Goal: Transaction & Acquisition: Book appointment/travel/reservation

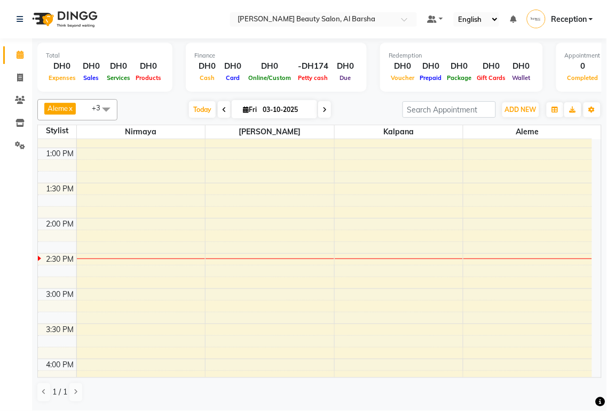
scroll to position [286, 0]
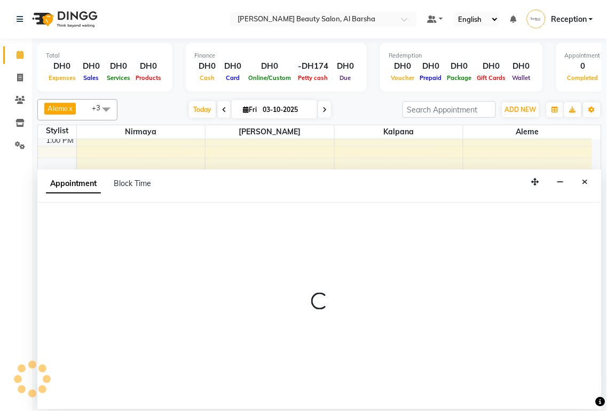
select select "92709"
select select "885"
select select "tentative"
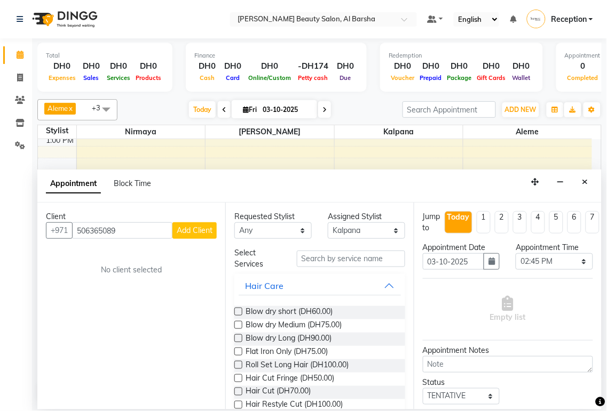
type input "506365089"
click at [204, 229] on span "Add Client" at bounding box center [195, 231] width 36 height 10
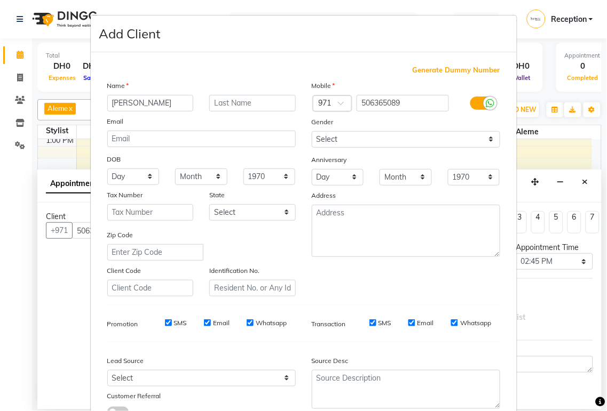
scroll to position [82, 0]
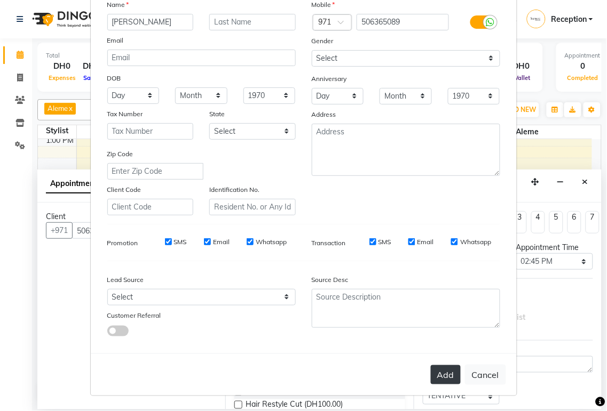
type input "[PERSON_NAME]"
click at [436, 372] on button "Add" at bounding box center [446, 375] width 30 height 19
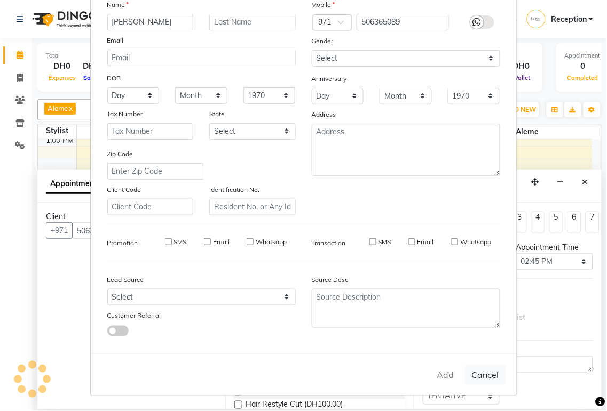
select select
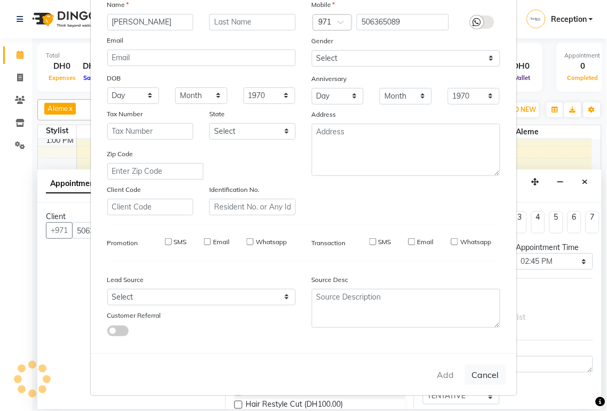
select select
checkbox input "false"
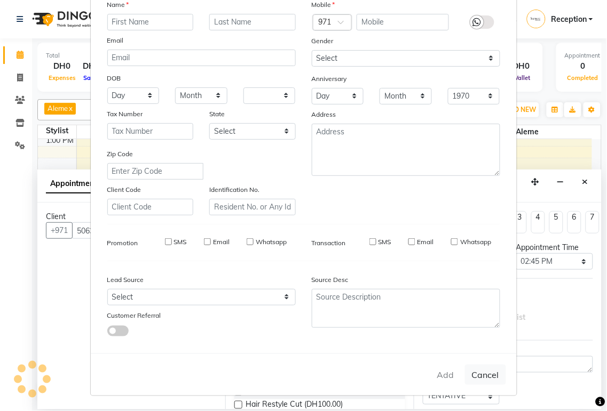
checkbox input "false"
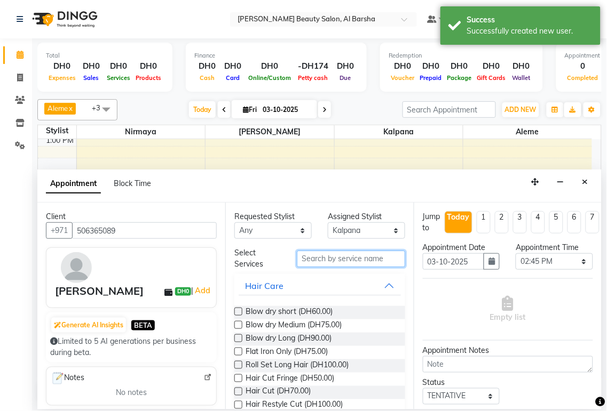
click at [345, 259] on input "text" at bounding box center [351, 259] width 108 height 17
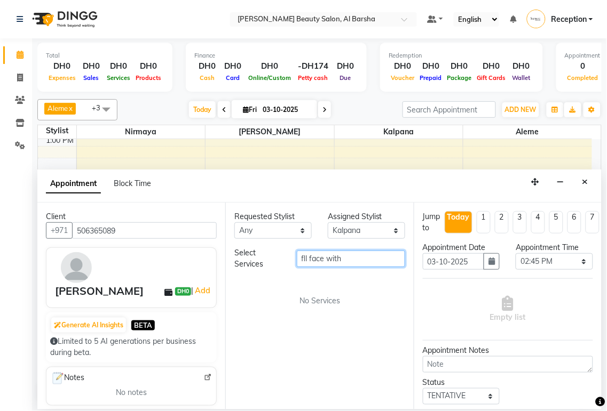
click at [374, 258] on input "fll face with" at bounding box center [351, 259] width 108 height 17
click at [417, 280] on div "Jump to [DATE] 1 2 3 4 5 6 7 8 Weeks Appointment Date [DATE] Appointment Time S…" at bounding box center [508, 306] width 188 height 207
click at [416, 281] on div "Jump to [DATE] 1 2 3 4 5 6 7 8 Weeks Appointment Date [DATE] Appointment Time S…" at bounding box center [508, 306] width 188 height 207
click at [371, 258] on input "fll face with" at bounding box center [351, 259] width 108 height 17
click at [417, 280] on div "Jump to [DATE] 1 2 3 4 5 6 7 8 Weeks Appointment Date [DATE] Appointment Time S…" at bounding box center [508, 306] width 188 height 207
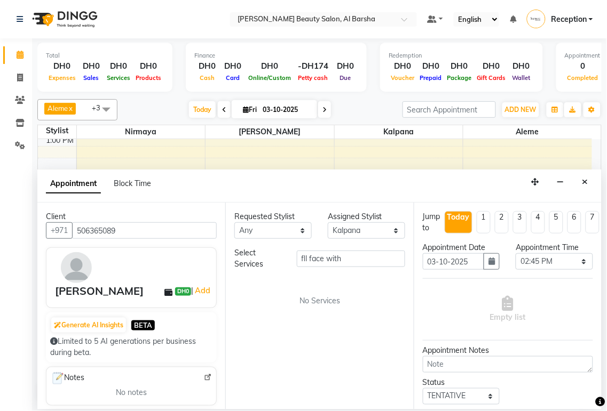
click at [414, 283] on div "Jump to [DATE] 1 2 3 4 5 6 7 8 Weeks Appointment Date [DATE] Appointment Time S…" at bounding box center [508, 306] width 188 height 207
click at [365, 260] on input "fll face with" at bounding box center [351, 259] width 108 height 17
click at [348, 263] on input "fll face" at bounding box center [351, 259] width 108 height 17
type input "f"
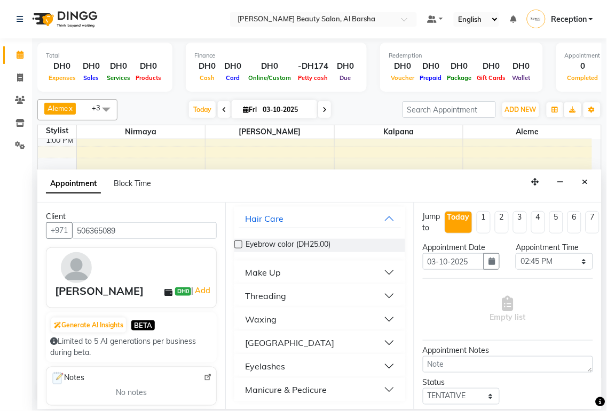
scroll to position [67, 0]
type input "Eyebrow"
click at [273, 320] on div "Waxing" at bounding box center [260, 320] width 31 height 13
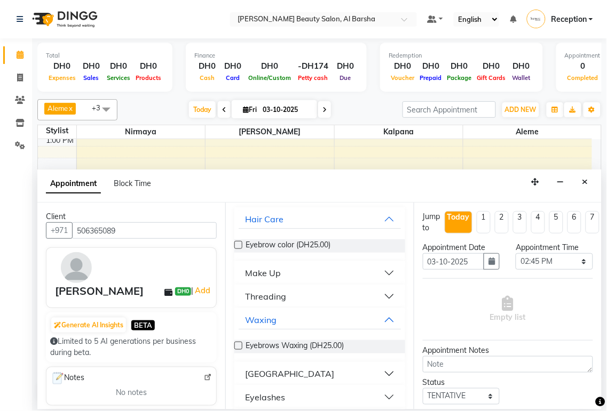
click at [302, 295] on button "Threading" at bounding box center [320, 296] width 162 height 19
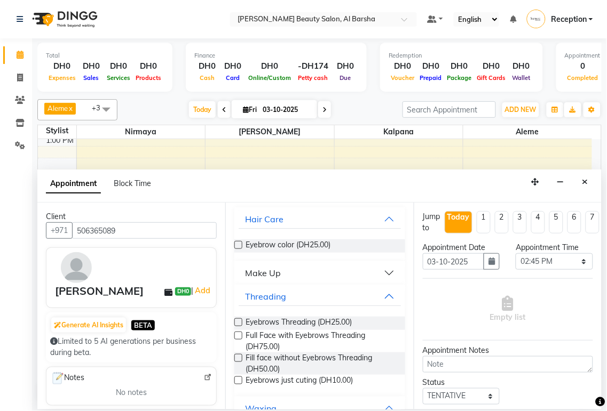
click at [239, 337] on label at bounding box center [238, 336] width 8 height 8
click at [239, 337] on input "checkbox" at bounding box center [237, 336] width 7 height 7
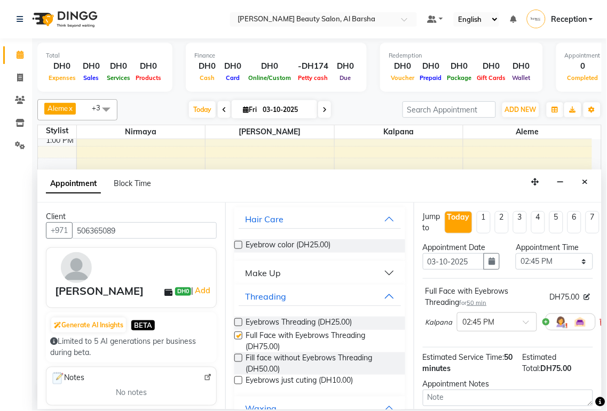
checkbox input "false"
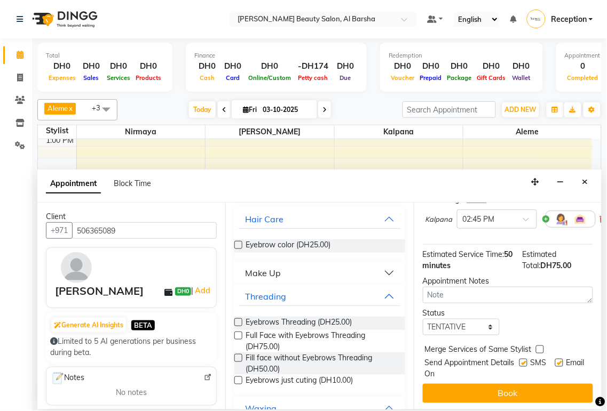
scroll to position [114, 0]
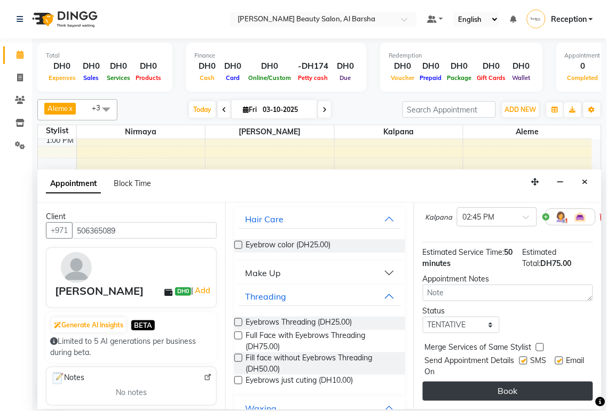
click at [515, 387] on button "Book" at bounding box center [508, 391] width 170 height 19
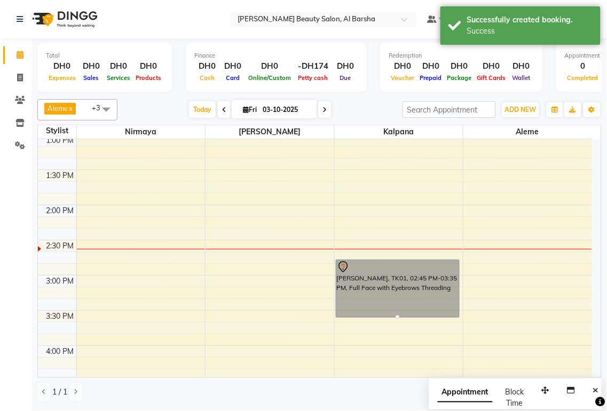
click at [385, 283] on link "[PERSON_NAME], TK01, 02:45 PM-03:35 PM, Full Face with Eyebrows Threading" at bounding box center [398, 289] width 124 height 58
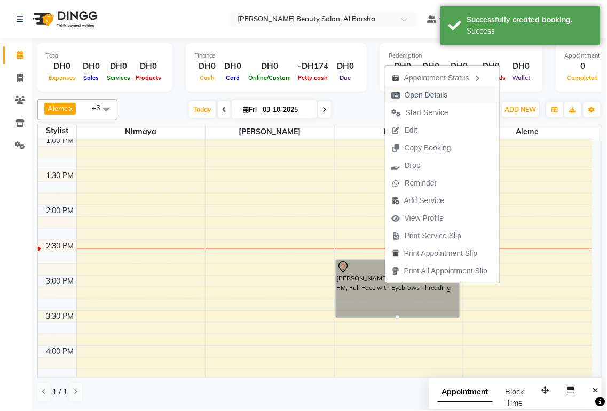
click at [430, 98] on span "Open Details" at bounding box center [425, 95] width 43 height 11
select select "7"
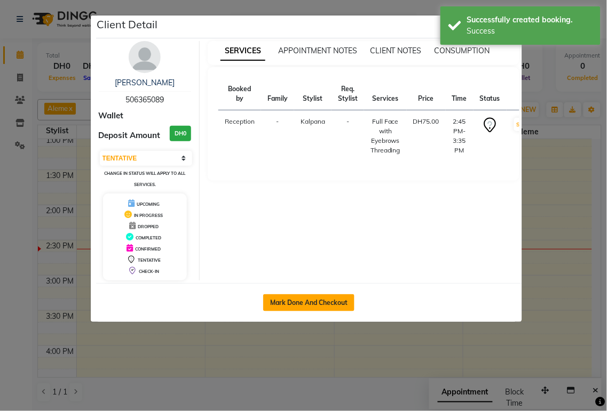
click at [305, 305] on button "Mark Done And Checkout" at bounding box center [308, 303] width 91 height 17
select select "service"
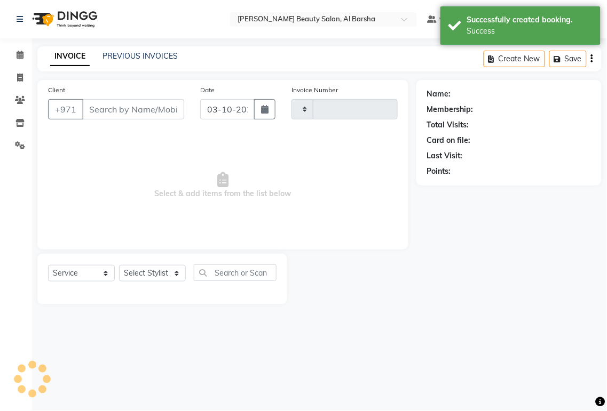
type input "0060"
select select "5166"
type input "506365089"
select select "92709"
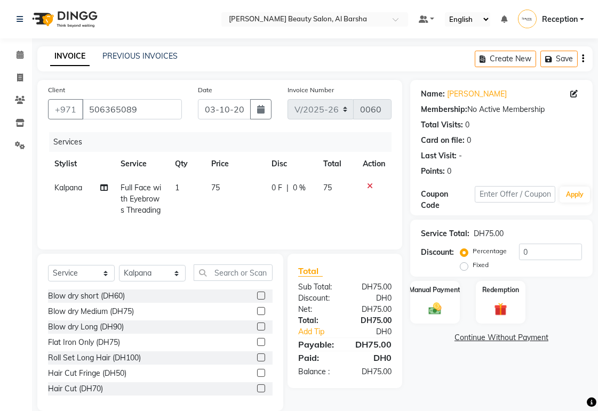
click at [371, 343] on div "DH75.00" at bounding box center [372, 344] width 55 height 13
click at [353, 337] on link "Add Tip" at bounding box center [322, 332] width 64 height 11
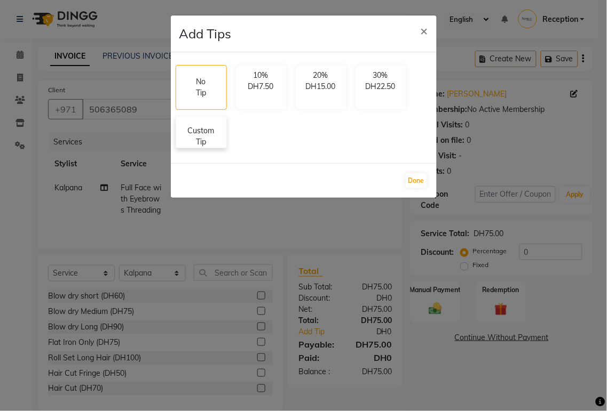
click at [196, 139] on p "Custom Tip" at bounding box center [200, 136] width 37 height 22
select select "92709"
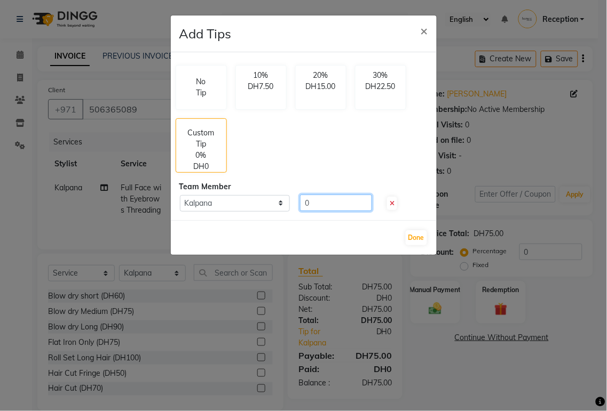
click at [343, 199] on input "0" at bounding box center [336, 203] width 72 height 17
click at [346, 203] on input "70" at bounding box center [336, 203] width 72 height 17
type input "7"
click at [422, 23] on span "×" at bounding box center [423, 30] width 7 height 16
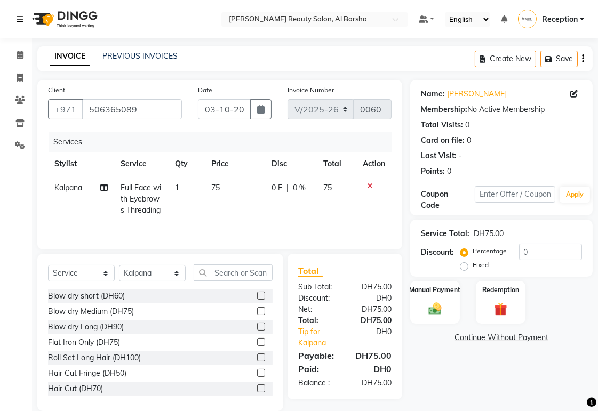
click at [20, 14] on link at bounding box center [22, 19] width 11 height 30
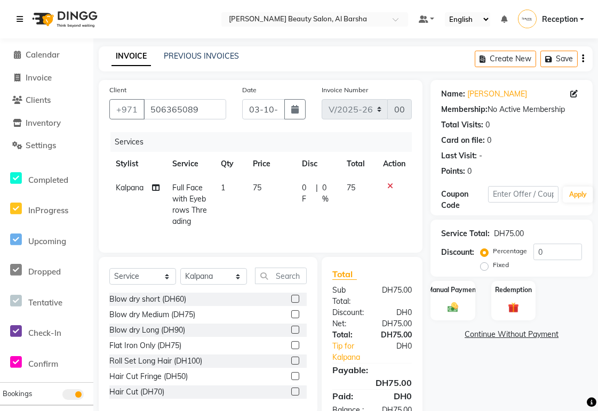
click at [21, 11] on link at bounding box center [22, 19] width 11 height 30
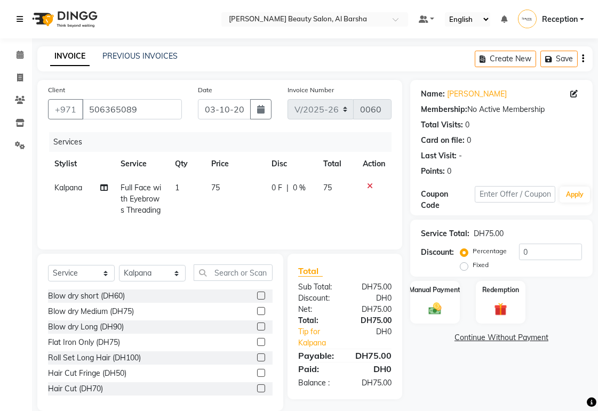
click at [21, 24] on link at bounding box center [22, 19] width 11 height 30
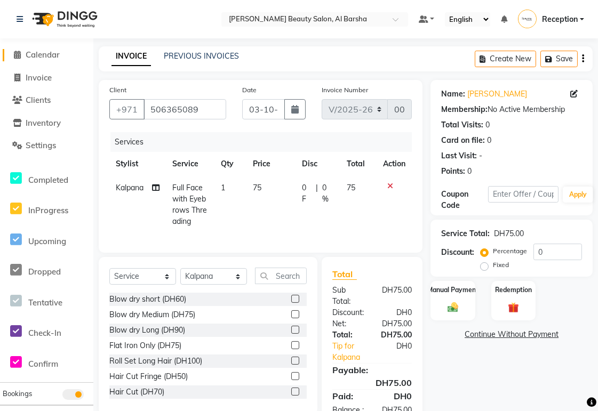
click at [41, 55] on span "Calendar" at bounding box center [43, 55] width 34 height 10
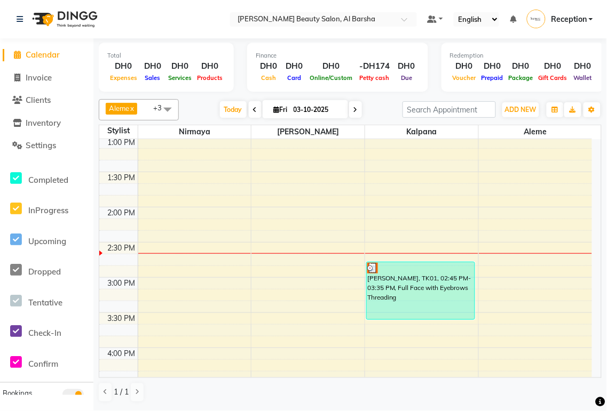
scroll to position [287, 0]
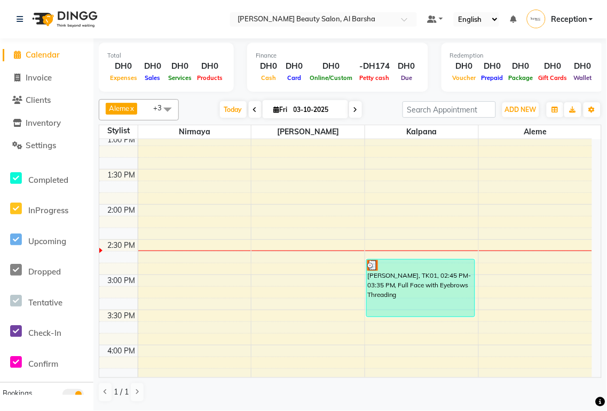
click at [399, 290] on div "[PERSON_NAME], TK01, 02:45 PM-03:35 PM, Full Face with Eyebrows Threading" at bounding box center [421, 288] width 108 height 57
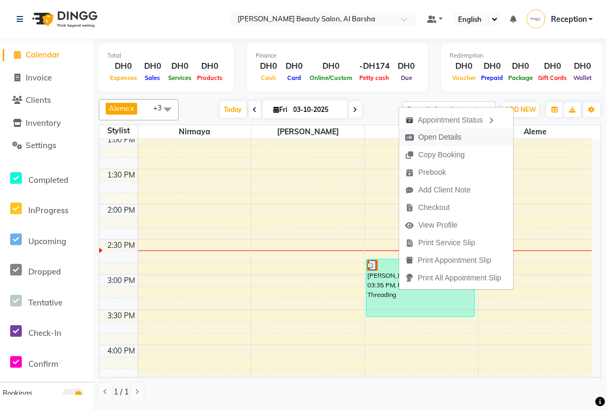
click at [433, 138] on span "Open Details" at bounding box center [439, 137] width 43 height 11
select select "3"
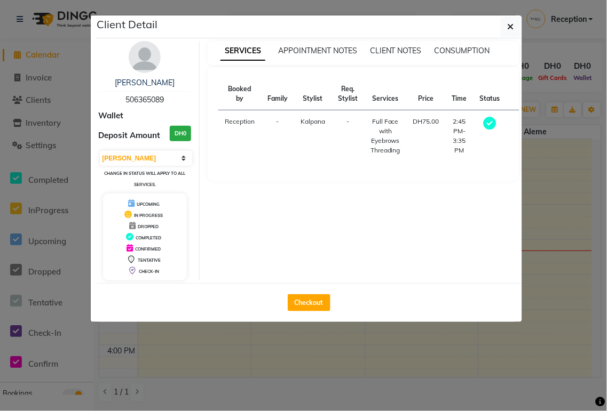
click at [484, 121] on icon at bounding box center [489, 123] width 13 height 13
click at [242, 126] on td "Reception" at bounding box center [239, 136] width 43 height 52
click at [315, 306] on button "Checkout" at bounding box center [309, 303] width 43 height 17
select select "service"
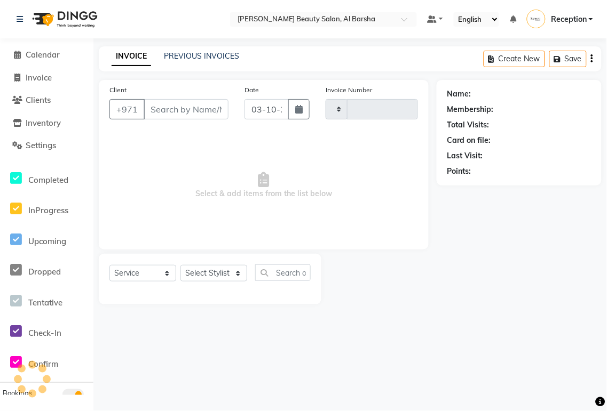
type input "0060"
select select "5166"
type input "506365089"
select select "92709"
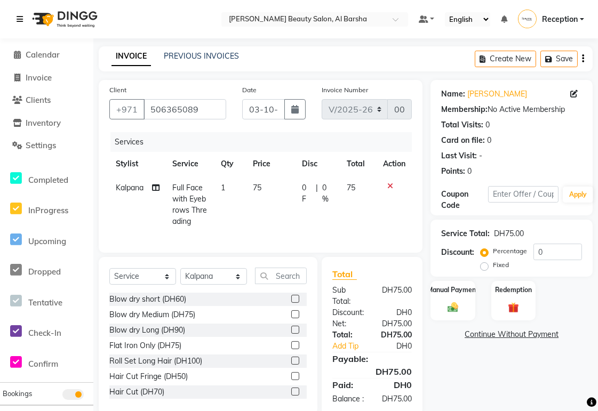
click at [19, 20] on icon at bounding box center [20, 18] width 6 height 7
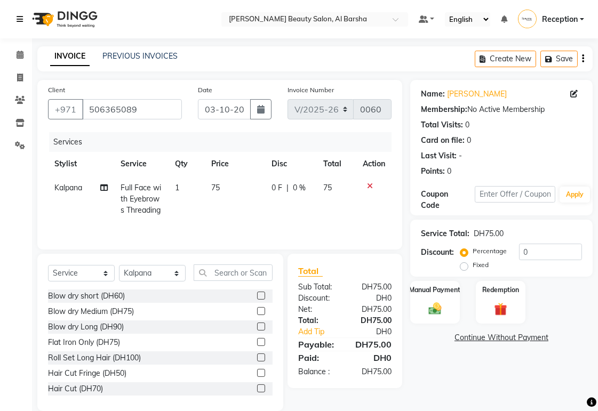
click at [22, 14] on link at bounding box center [22, 19] width 11 height 30
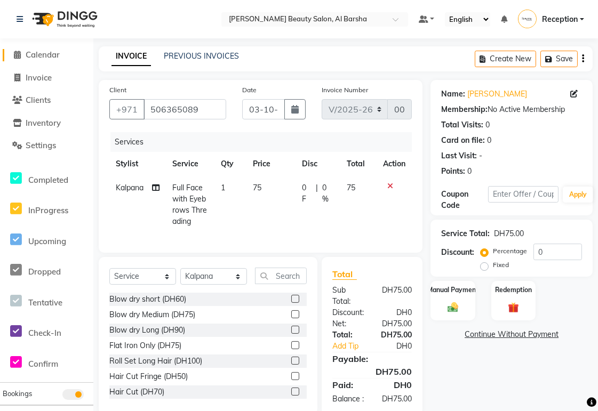
click at [17, 55] on icon at bounding box center [17, 55] width 7 height 8
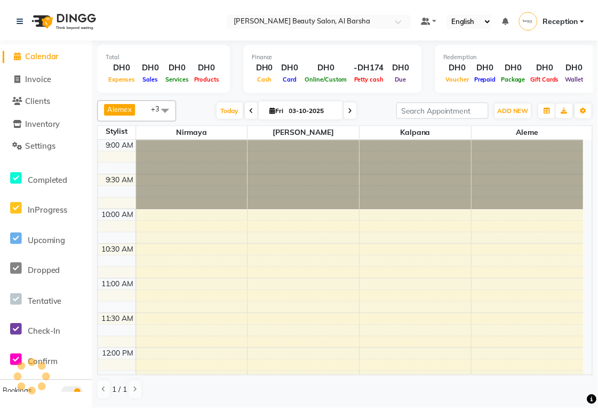
scroll to position [354, 0]
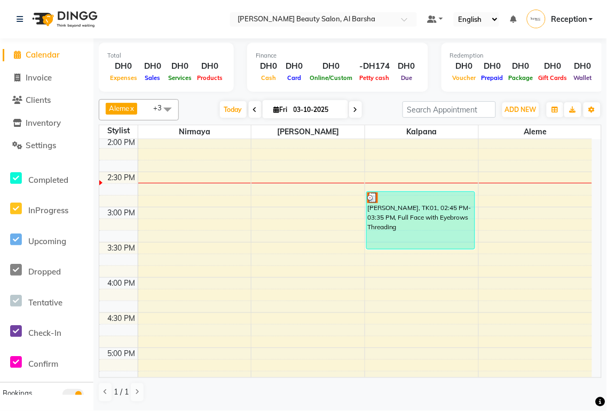
click at [520, 159] on td at bounding box center [365, 154] width 454 height 12
click at [523, 109] on span "ADD NEW" at bounding box center [520, 110] width 31 height 8
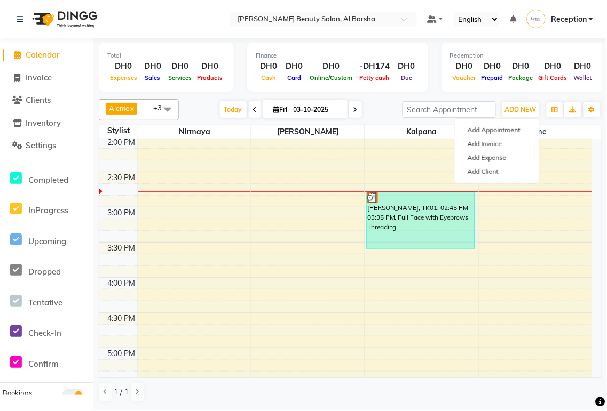
click at [412, 210] on div "[PERSON_NAME], TK01, 02:45 PM-03:35 PM, Full Face with Eyebrows Threading" at bounding box center [421, 220] width 108 height 57
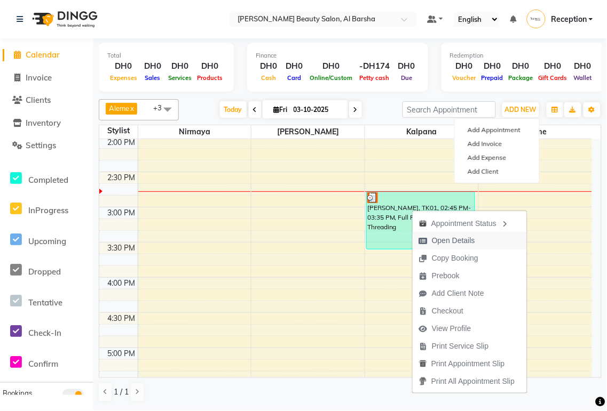
click at [446, 243] on span "Open Details" at bounding box center [453, 240] width 43 height 11
select select "3"
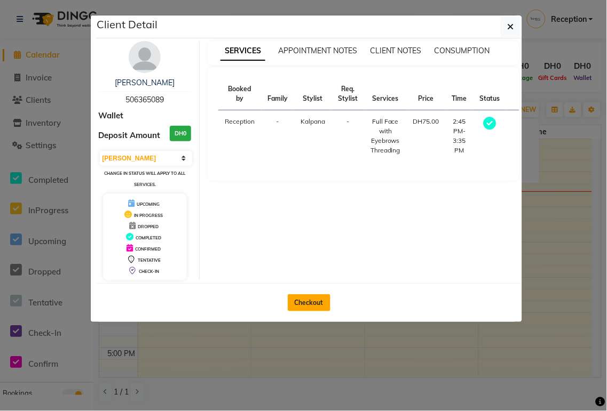
click at [315, 303] on button "Checkout" at bounding box center [309, 303] width 43 height 17
select select "service"
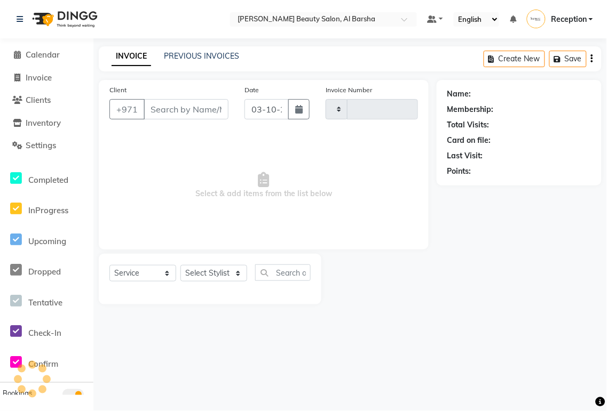
type input "0060"
select select "5166"
type input "506365089"
select select "92709"
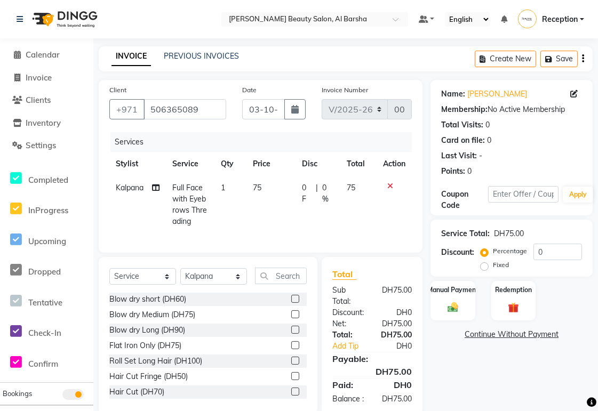
click at [260, 191] on span "75" at bounding box center [257, 188] width 9 height 10
select select "92709"
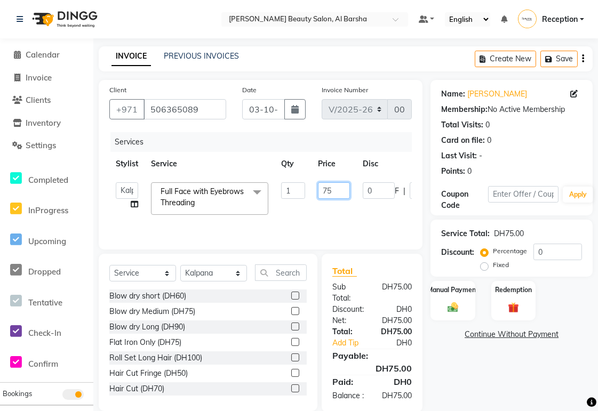
click at [334, 194] on input "75" at bounding box center [334, 190] width 32 height 17
type input "70"
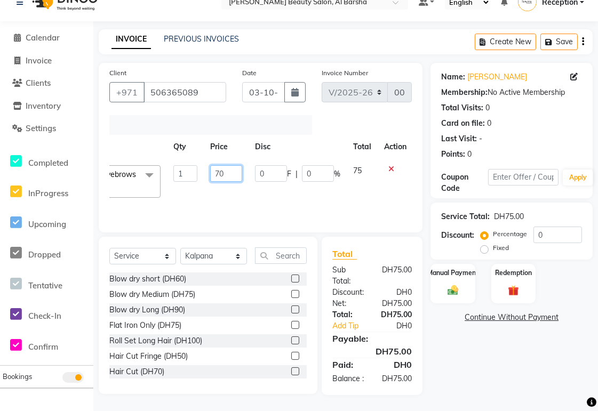
scroll to position [0, 107]
click at [372, 161] on tr "Aleme Kalpana [PERSON_NAME] Reception [PERSON_NAME] Full Face with Eyebrows Thr…" at bounding box center [208, 181] width 411 height 45
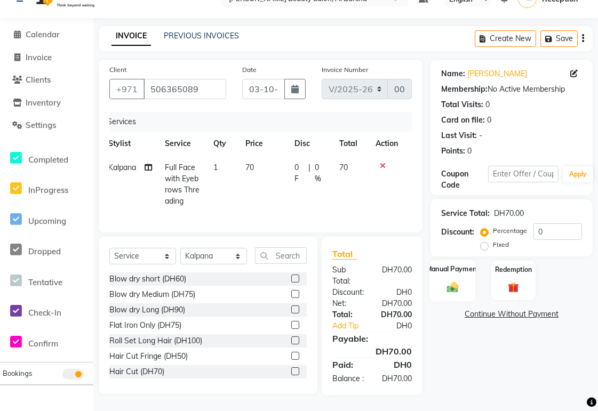
click at [457, 281] on img at bounding box center [453, 287] width 18 height 13
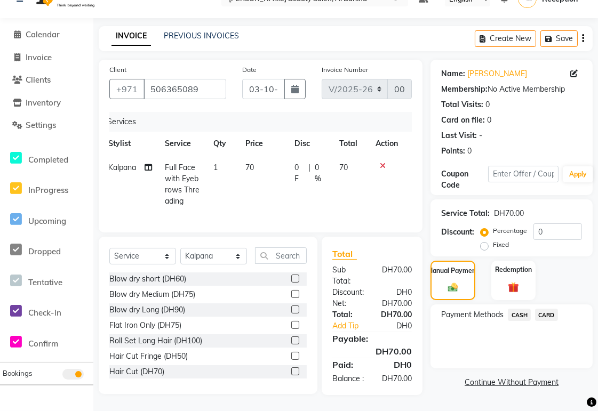
click at [545, 309] on span "CARD" at bounding box center [546, 315] width 23 height 12
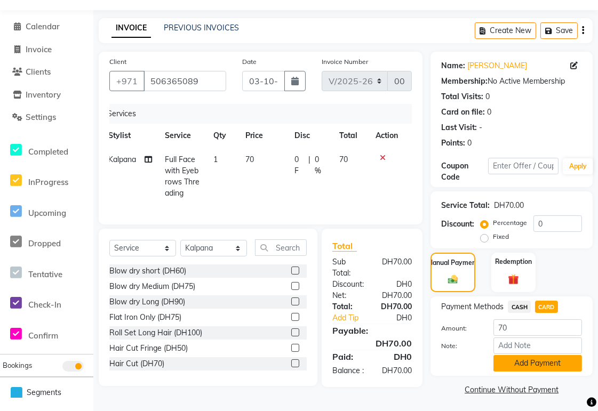
click at [551, 367] on button "Add Payment" at bounding box center [538, 363] width 89 height 17
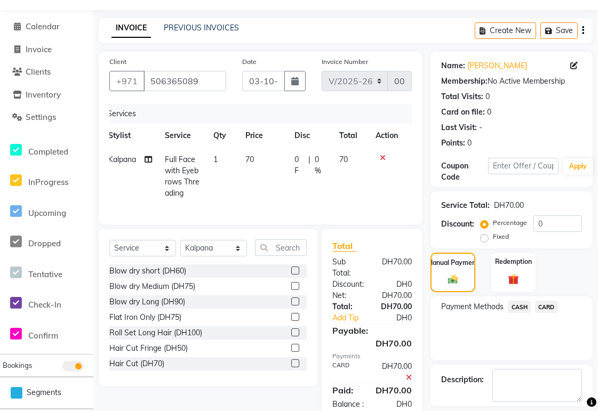
scroll to position [76, 0]
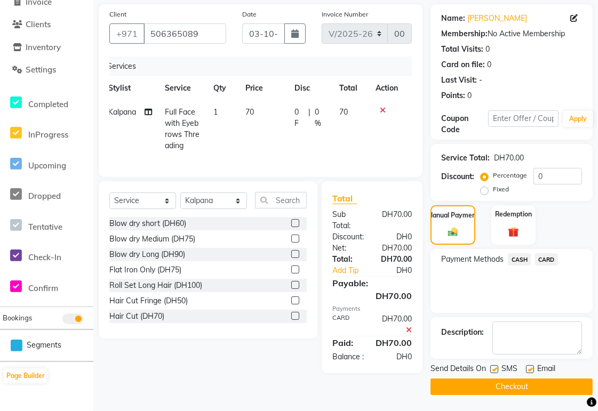
click at [524, 388] on button "Checkout" at bounding box center [512, 387] width 162 height 17
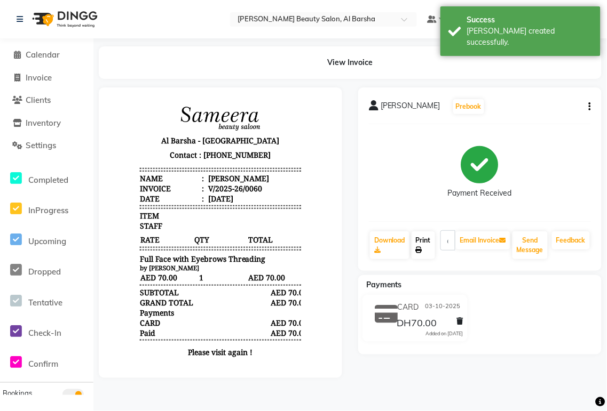
click at [419, 250] on icon at bounding box center [419, 250] width 6 height 6
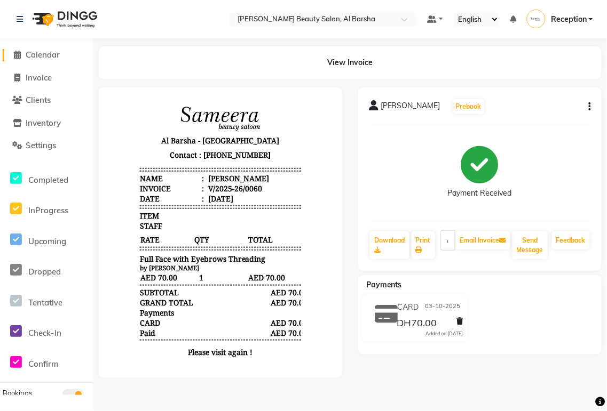
click at [17, 55] on icon at bounding box center [17, 55] width 7 height 8
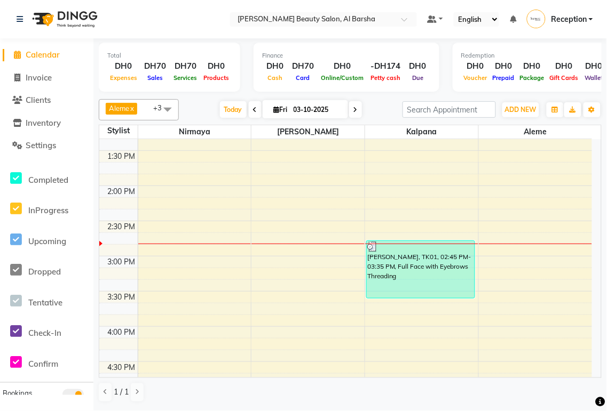
scroll to position [316, 0]
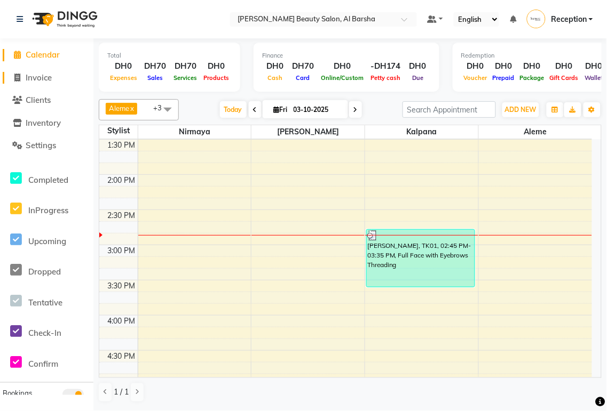
click at [50, 79] on span "Invoice" at bounding box center [39, 78] width 26 height 10
select select "service"
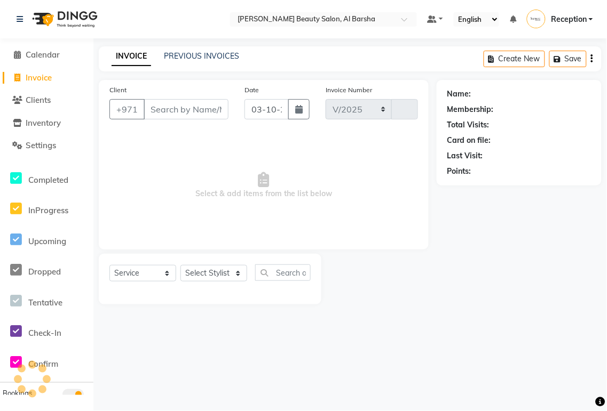
select select "5166"
type input "0061"
click at [45, 100] on span "Clients" at bounding box center [38, 100] width 25 height 10
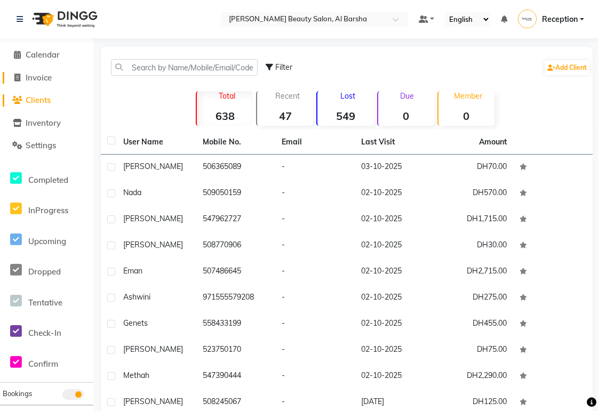
click at [41, 82] on span "Invoice" at bounding box center [39, 78] width 26 height 10
select select "service"
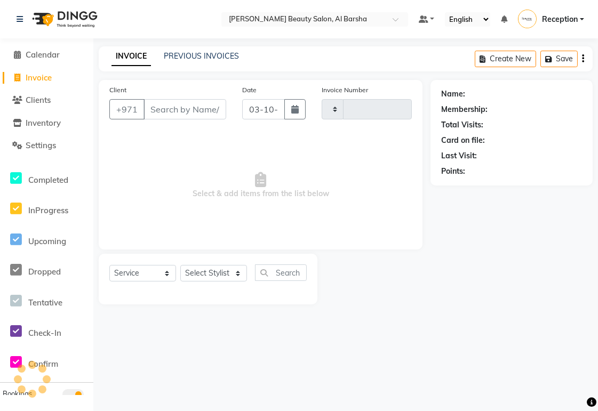
type input "0061"
select select "5166"
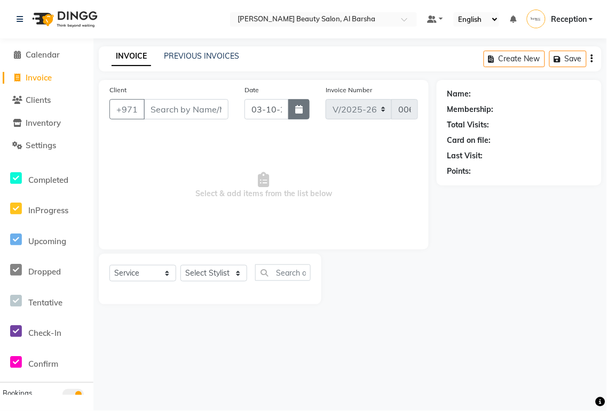
click at [298, 109] on icon "button" at bounding box center [298, 109] width 7 height 9
select select "10"
select select "2025"
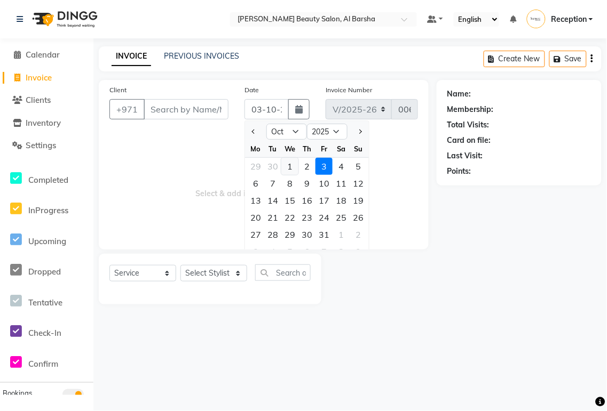
click at [291, 165] on div "1" at bounding box center [289, 166] width 17 height 17
type input "01-10-2025"
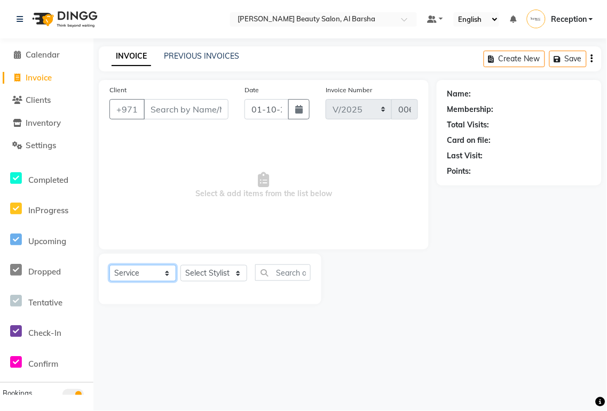
click at [148, 275] on select "Select Service Product Membership Package Voucher Prepaid Gift Card" at bounding box center [142, 273] width 67 height 17
click at [223, 268] on select "Select Stylist [PERSON_NAME] [PERSON_NAME] Reception [PERSON_NAME]" at bounding box center [213, 273] width 67 height 17
click at [50, 59] on span "Calendar" at bounding box center [43, 55] width 34 height 10
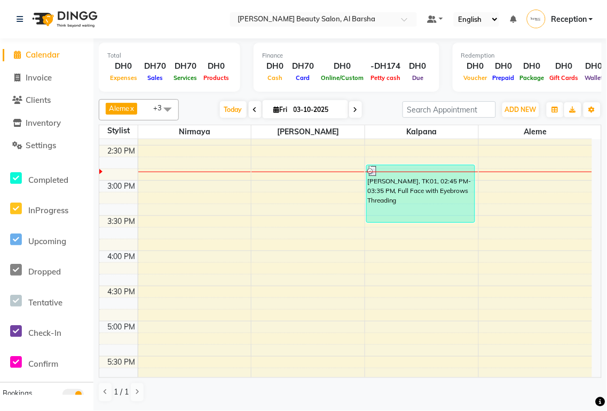
scroll to position [374, 0]
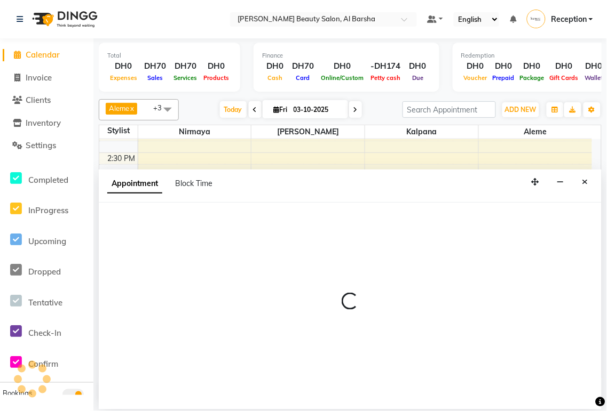
select select "92710"
select select "tentative"
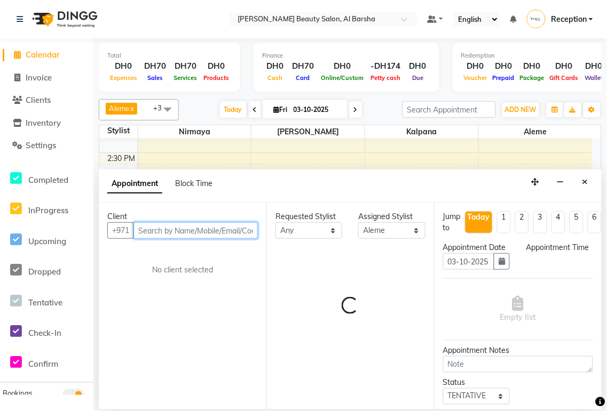
select select "930"
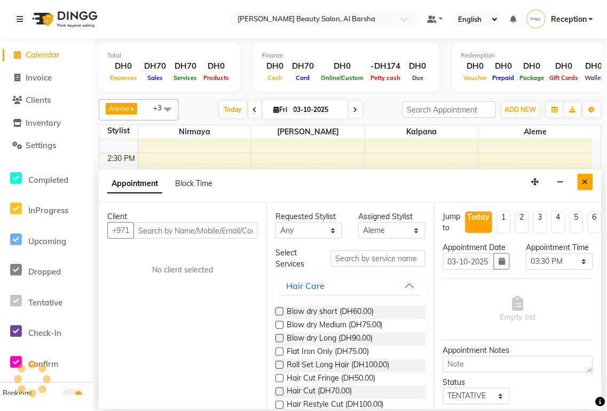
click at [585, 182] on icon "Close" at bounding box center [585, 181] width 6 height 7
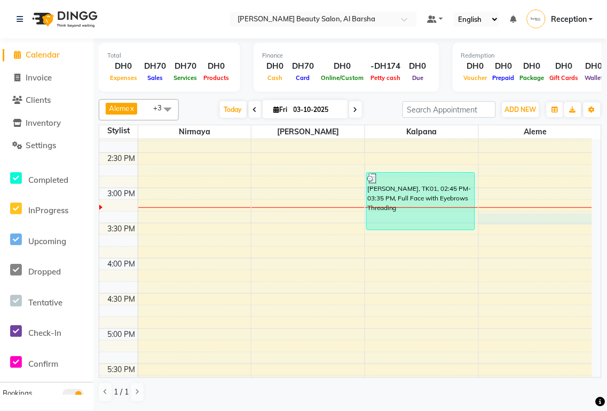
select select "92710"
select select "tentative"
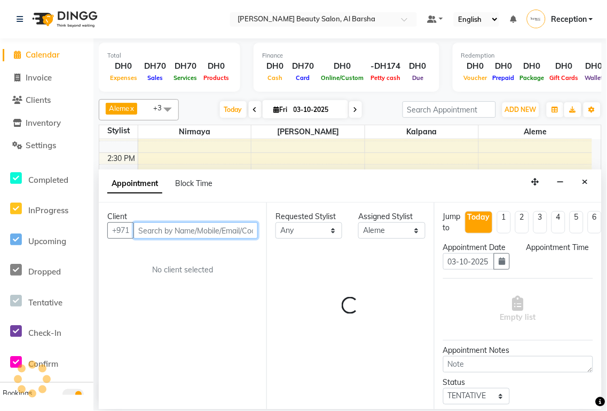
select select "915"
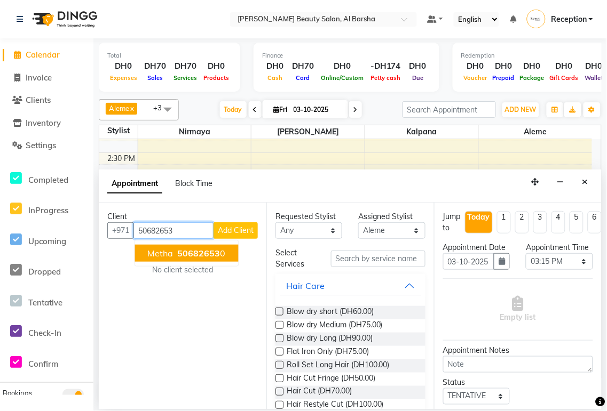
click at [196, 254] on span "50682653" at bounding box center [199, 253] width 43 height 11
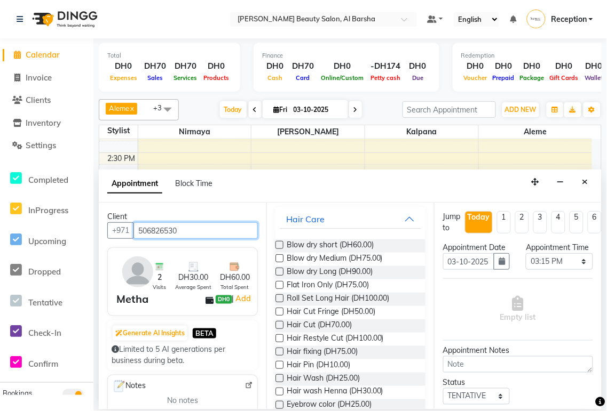
scroll to position [41, 0]
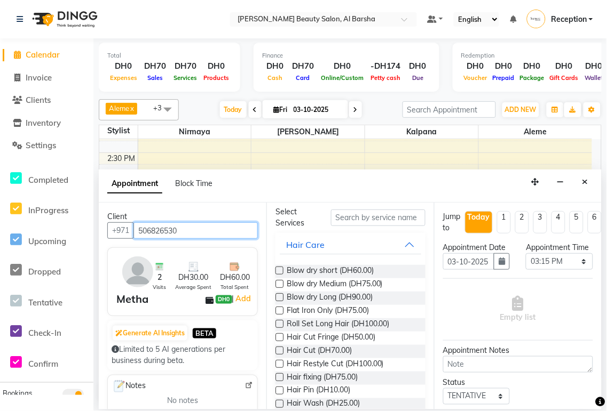
type input "506826530"
click at [280, 311] on label at bounding box center [279, 311] width 8 height 8
click at [280, 311] on input "checkbox" at bounding box center [278, 311] width 7 height 7
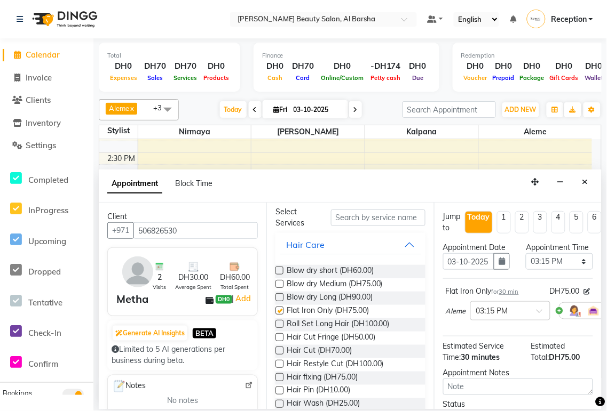
checkbox input "false"
click at [365, 218] on input "text" at bounding box center [378, 218] width 94 height 17
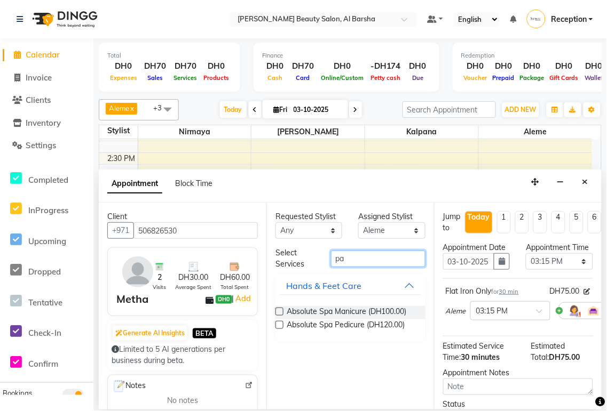
scroll to position [0, 0]
click at [368, 262] on input "pa" at bounding box center [378, 259] width 94 height 17
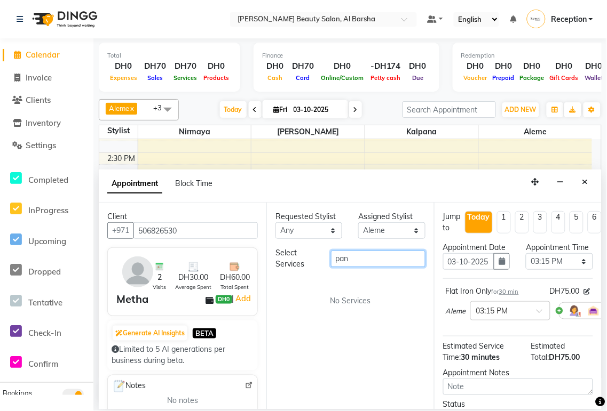
click at [378, 260] on input "pan" at bounding box center [378, 259] width 94 height 17
click at [356, 257] on input "pan" at bounding box center [378, 259] width 94 height 17
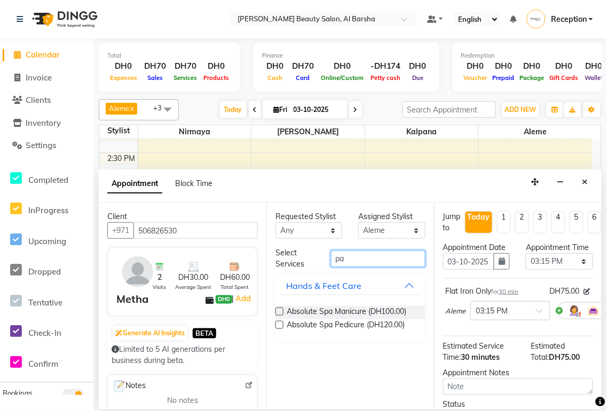
type input "p"
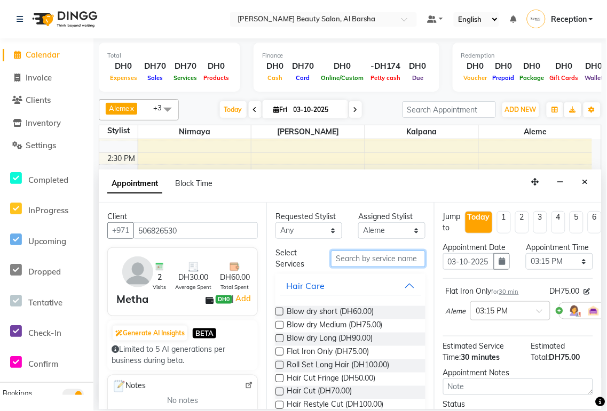
click at [363, 256] on input "text" at bounding box center [378, 259] width 94 height 17
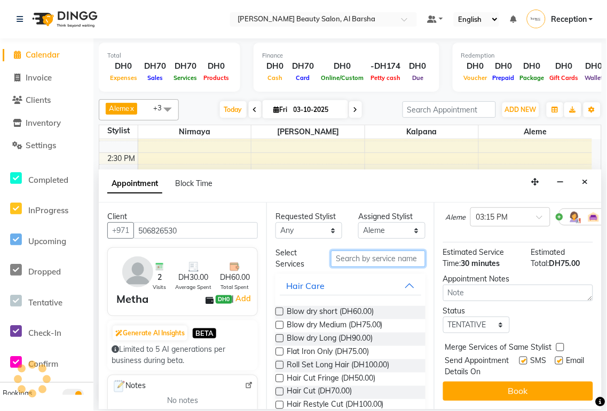
scroll to position [125, 0]
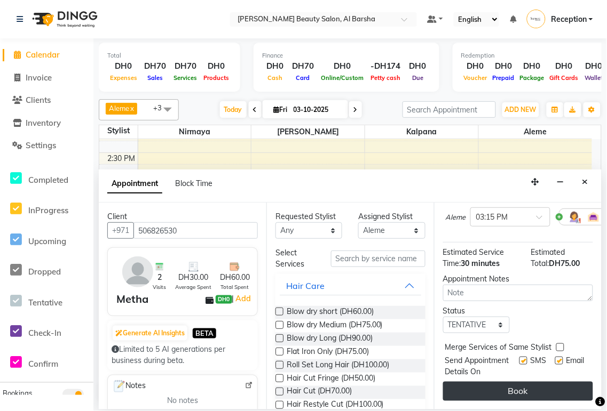
click at [525, 386] on button "Book" at bounding box center [518, 391] width 150 height 19
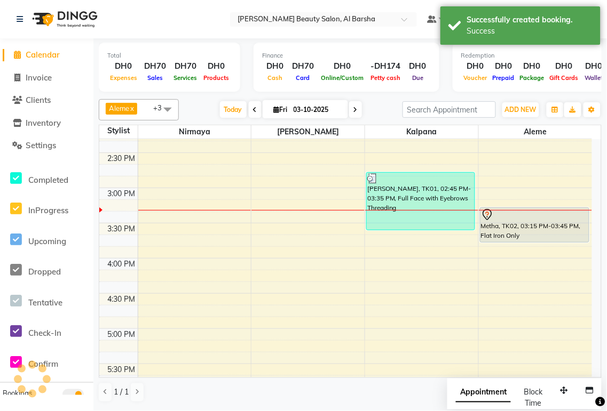
click at [539, 228] on div "Metha, TK02, 03:15 PM-03:45 PM, Flat Iron Only" at bounding box center [534, 225] width 108 height 34
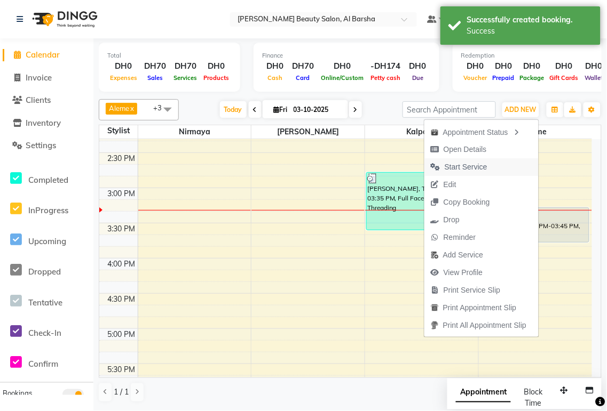
click at [466, 158] on span "Start Service" at bounding box center [458, 167] width 69 height 18
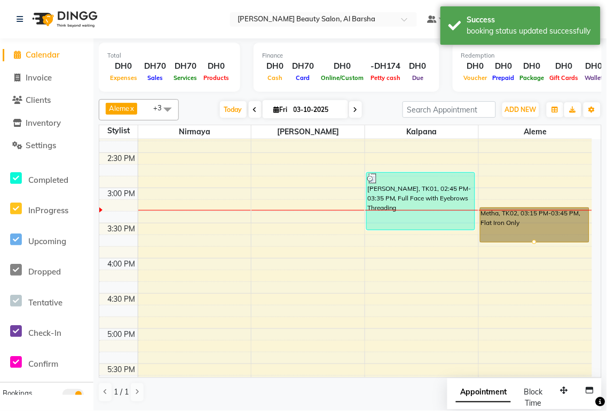
click at [574, 275] on td at bounding box center [365, 276] width 454 height 12
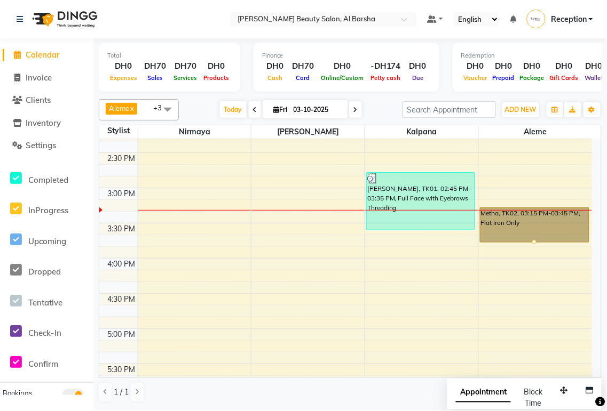
click at [513, 219] on link "Metha, TK02, 03:15 PM-03:45 PM, Flat Iron Only" at bounding box center [534, 225] width 109 height 35
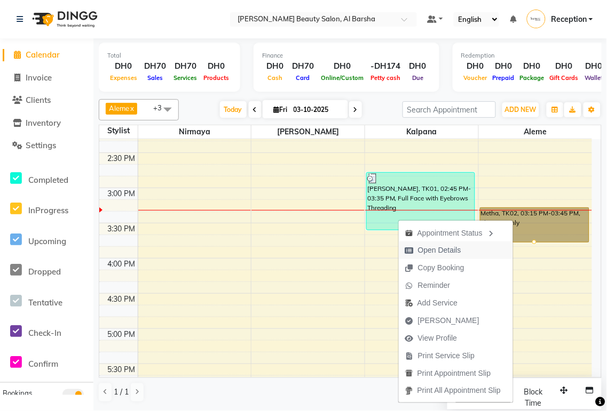
click at [436, 252] on span "Open Details" at bounding box center [439, 250] width 43 height 11
select select "1"
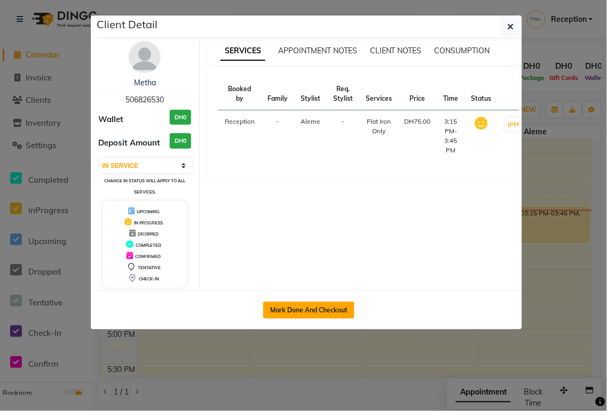
click at [316, 311] on button "Mark Done And Checkout" at bounding box center [308, 310] width 91 height 17
select select "service"
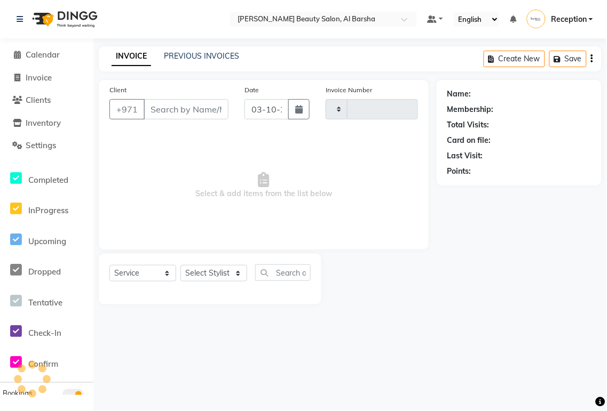
type input "0061"
select select "5166"
type input "506826530"
select select "92710"
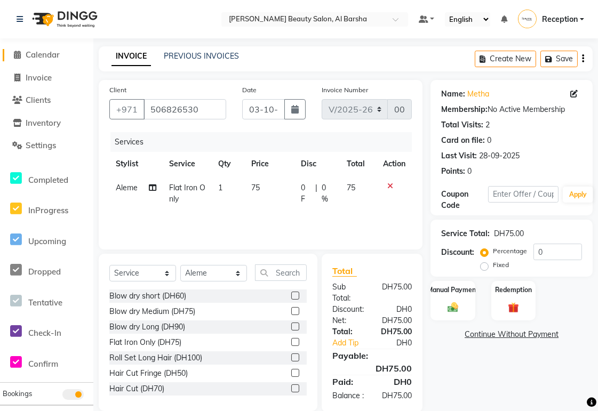
click at [12, 54] on span at bounding box center [18, 55] width 16 height 12
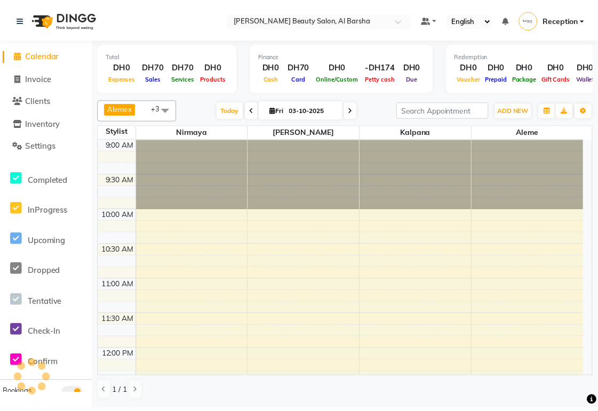
scroll to position [425, 0]
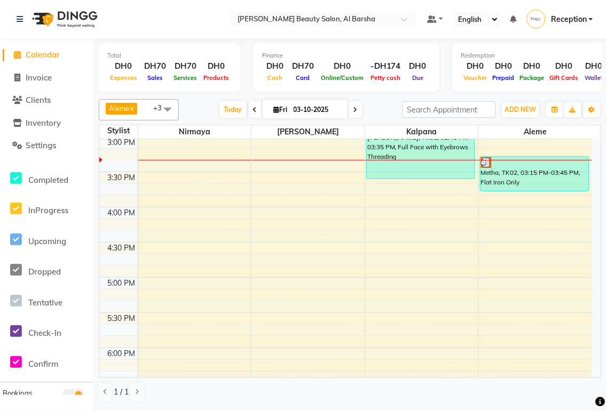
click at [510, 173] on div "Metha, TK02, 03:15 PM-03:45 PM, Flat Iron Only" at bounding box center [534, 174] width 108 height 34
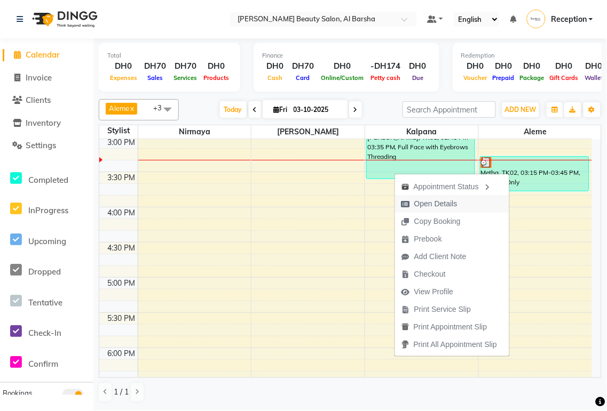
click at [423, 203] on span "Open Details" at bounding box center [435, 203] width 43 height 11
select select "3"
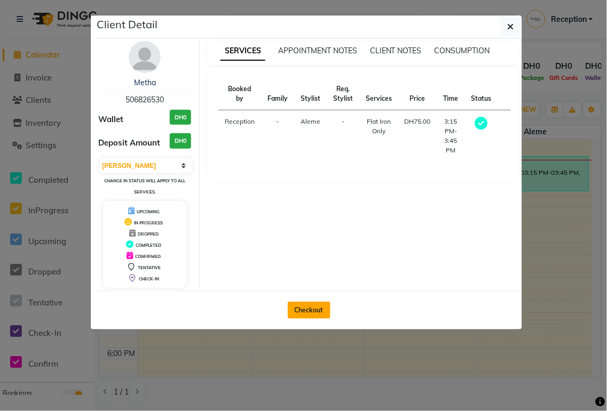
click at [309, 312] on button "Checkout" at bounding box center [309, 310] width 43 height 17
select select "service"
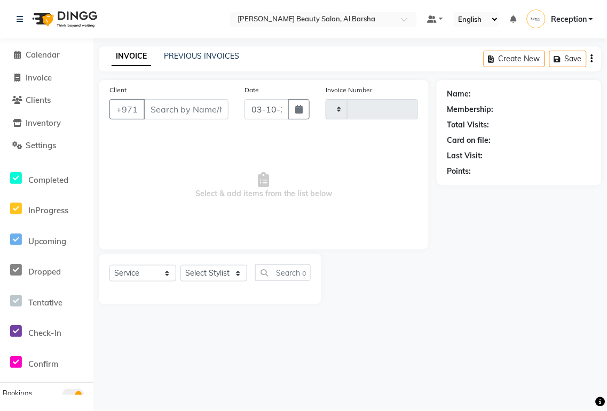
type input "0061"
select select "5166"
type input "506826530"
select select "92710"
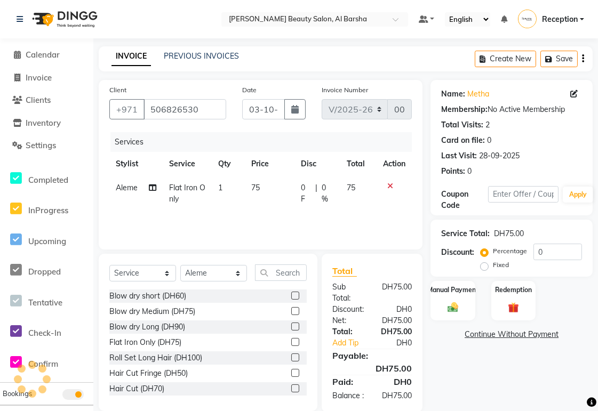
click at [257, 189] on span "75" at bounding box center [255, 188] width 9 height 10
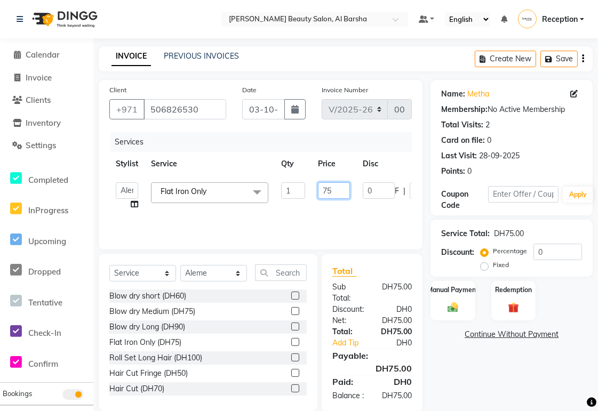
click at [337, 189] on input "75" at bounding box center [334, 190] width 32 height 17
type input "7"
type input "85"
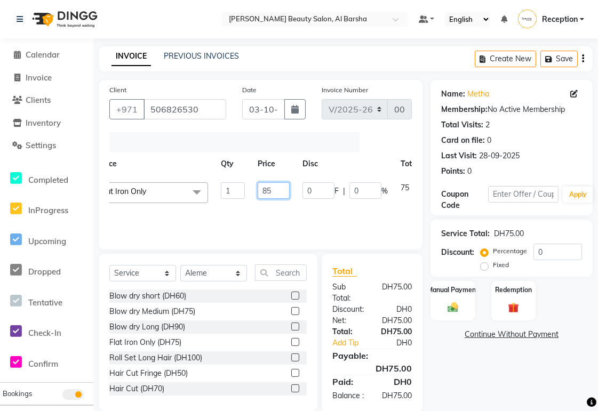
scroll to position [0, 108]
click at [388, 187] on div at bounding box center [395, 185] width 22 height 7
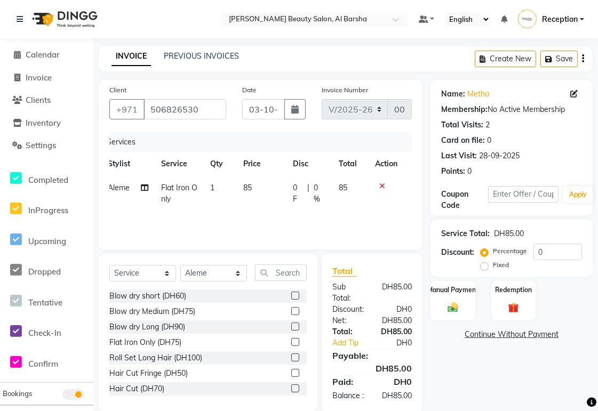
scroll to position [0, 7]
click at [450, 308] on img at bounding box center [453, 307] width 18 height 13
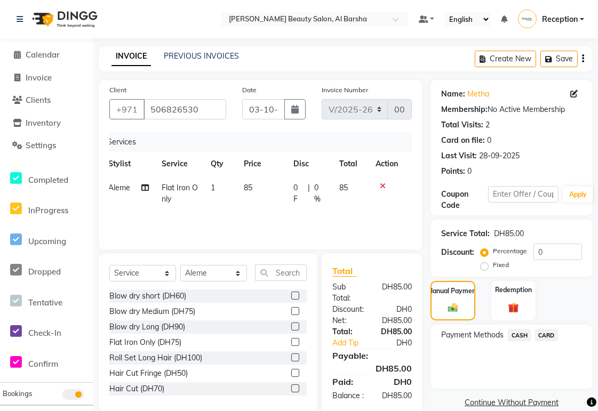
click at [549, 333] on span "CARD" at bounding box center [546, 335] width 23 height 12
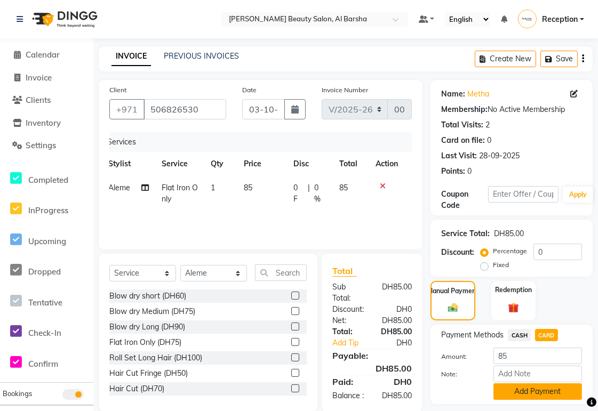
click at [550, 392] on button "Add Payment" at bounding box center [538, 392] width 89 height 17
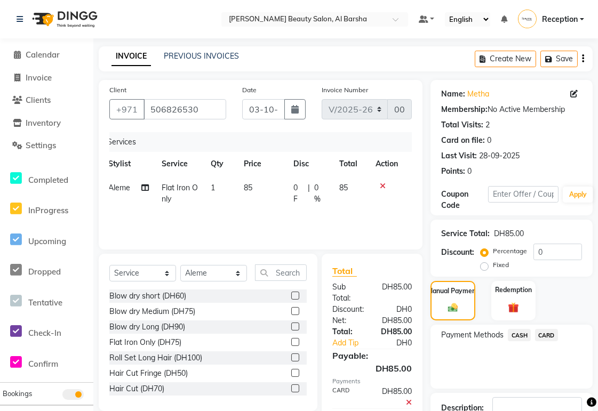
scroll to position [76, 0]
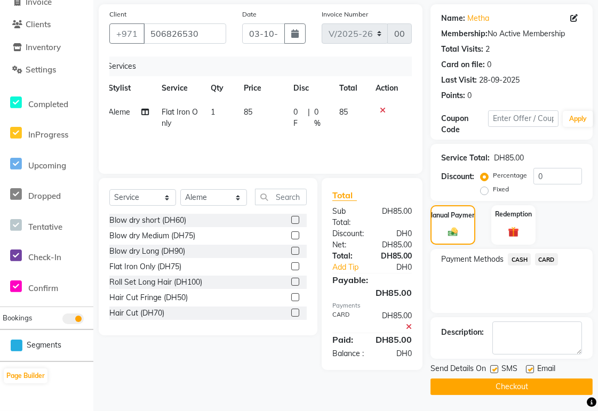
click at [523, 388] on button "Checkout" at bounding box center [512, 387] width 162 height 17
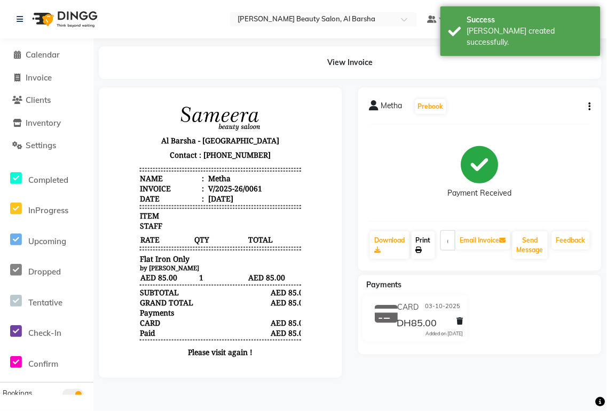
click at [420, 252] on icon at bounding box center [419, 250] width 6 height 6
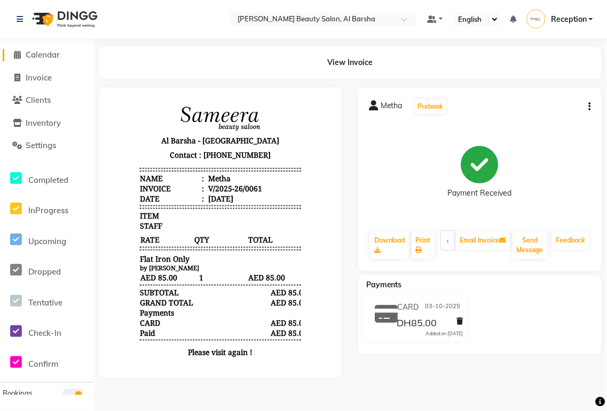
click at [42, 59] on span "Calendar" at bounding box center [43, 55] width 34 height 10
